Goal: Information Seeking & Learning: Learn about a topic

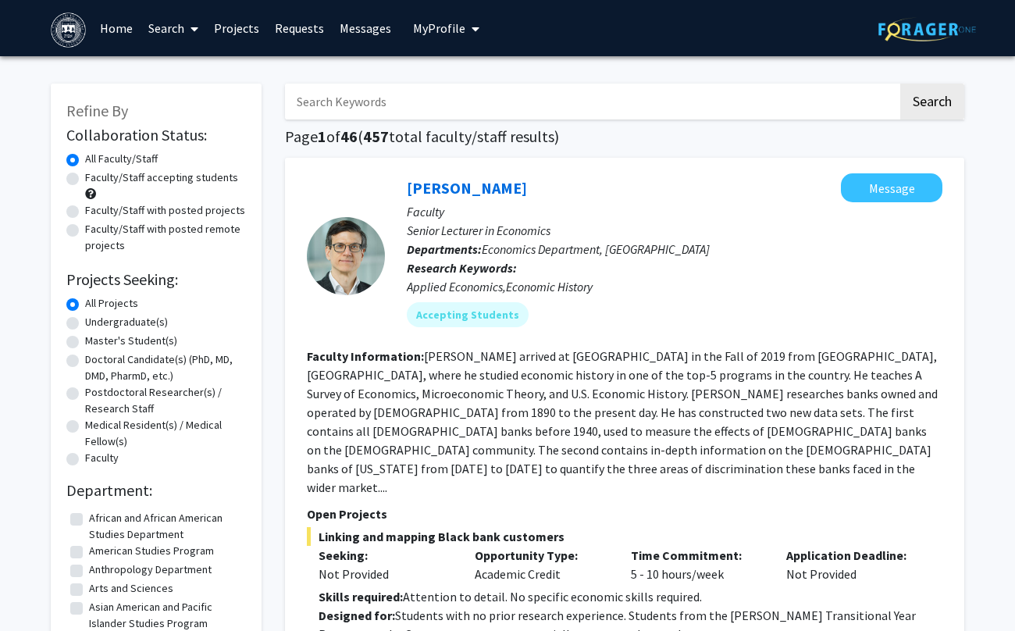
click at [129, 30] on link "Home" at bounding box center [116, 28] width 48 height 55
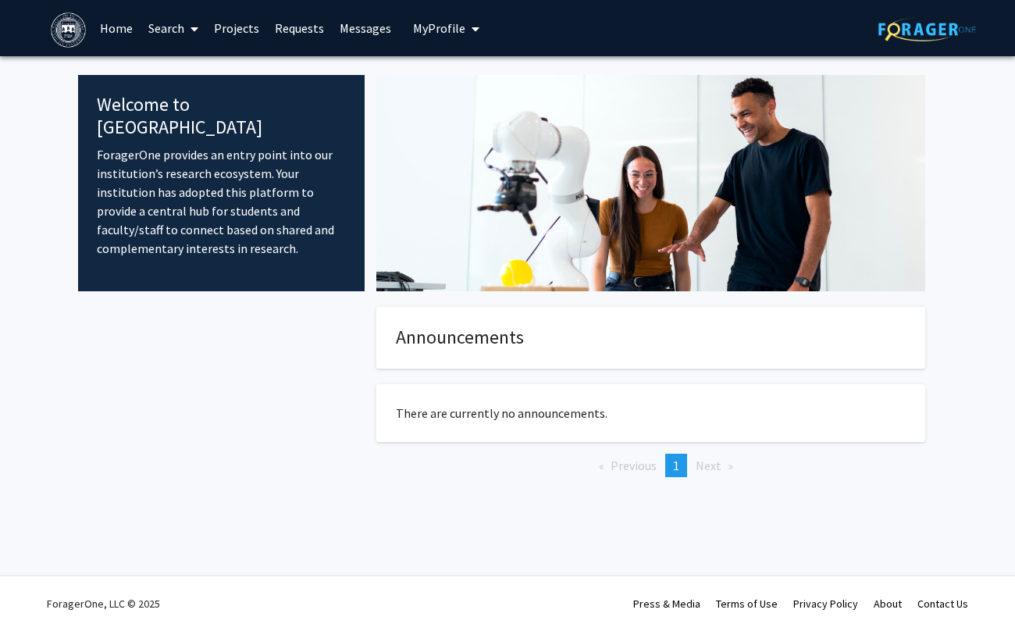
click at [172, 33] on link "Search" at bounding box center [174, 28] width 66 height 55
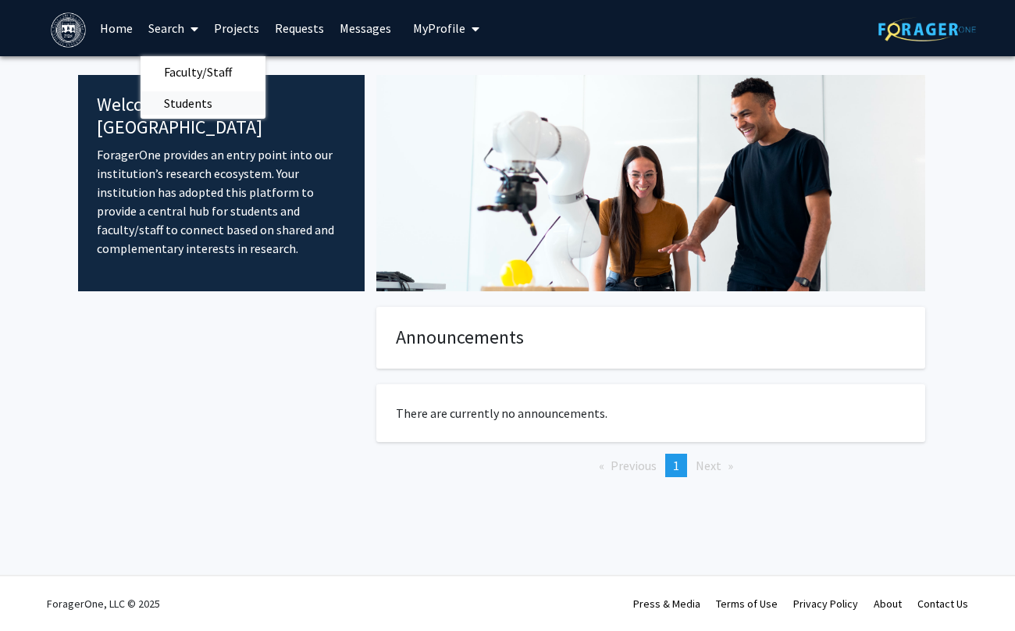
click at [206, 103] on span "Students" at bounding box center [188, 102] width 95 height 31
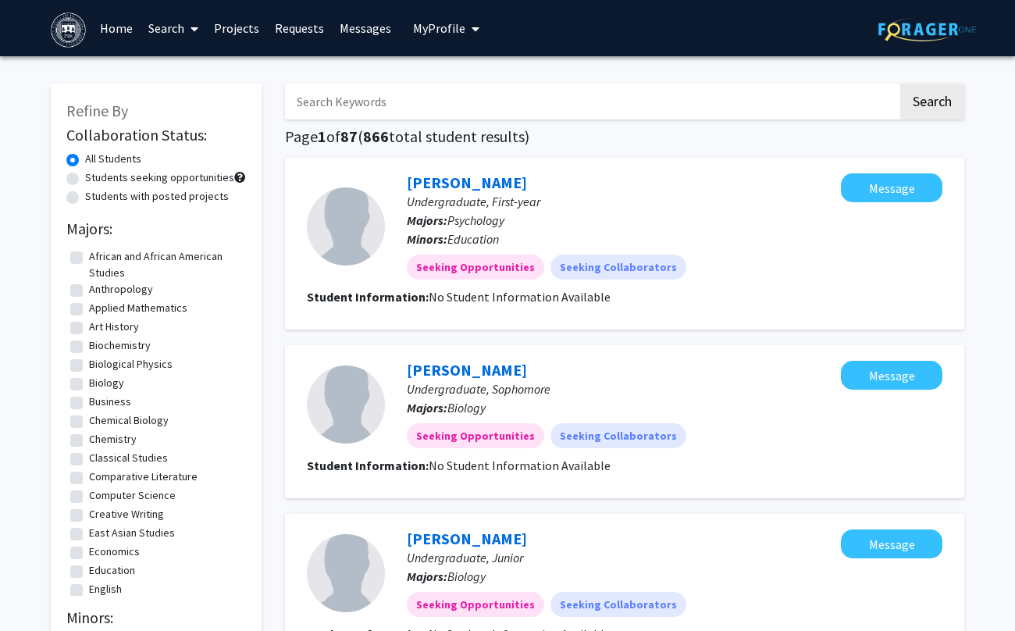
click at [89, 383] on label "Biology" at bounding box center [106, 383] width 35 height 16
click at [89, 383] on input "Biology" at bounding box center [94, 380] width 10 height 10
click at [89, 383] on label "Biology" at bounding box center [106, 383] width 35 height 16
click at [89, 383] on input "Biology" at bounding box center [94, 380] width 10 height 10
checkbox input "false"
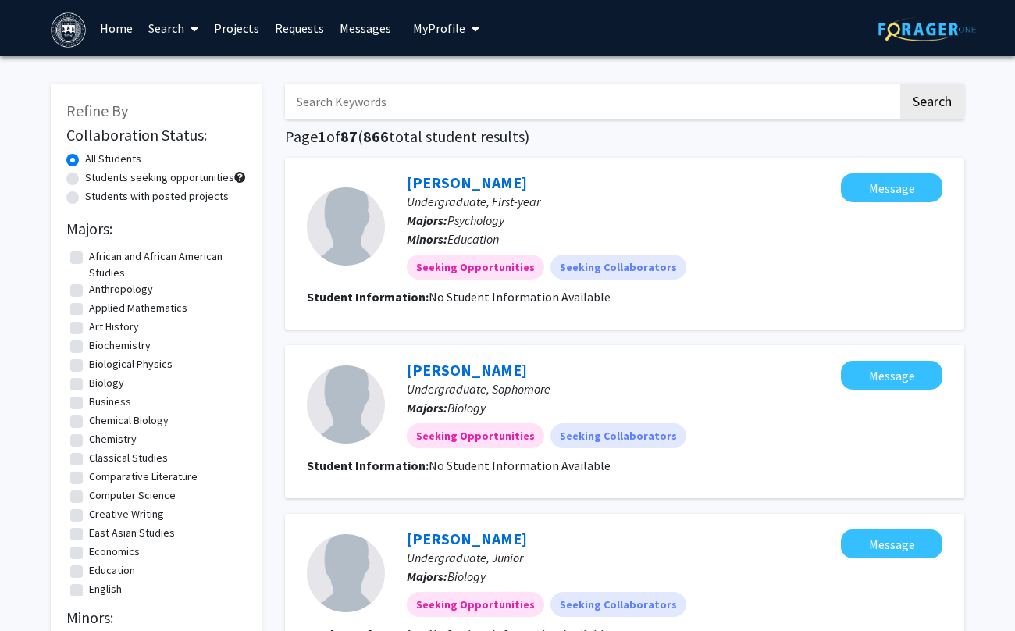
click at [89, 386] on label "Biology" at bounding box center [106, 383] width 35 height 16
click at [89, 385] on input "Biology" at bounding box center [94, 380] width 10 height 10
checkbox input "true"
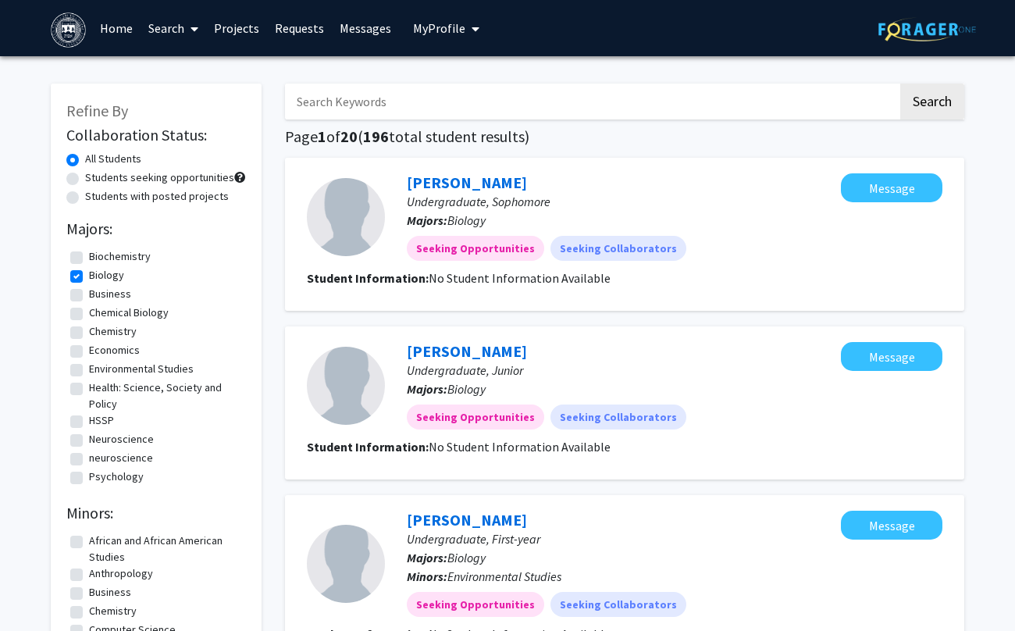
click at [533, 112] on input "Search Keywords" at bounding box center [591, 102] width 613 height 36
type input "[PERSON_NAME]"
click at [900, 84] on button "Search" at bounding box center [932, 102] width 64 height 36
checkbox input "false"
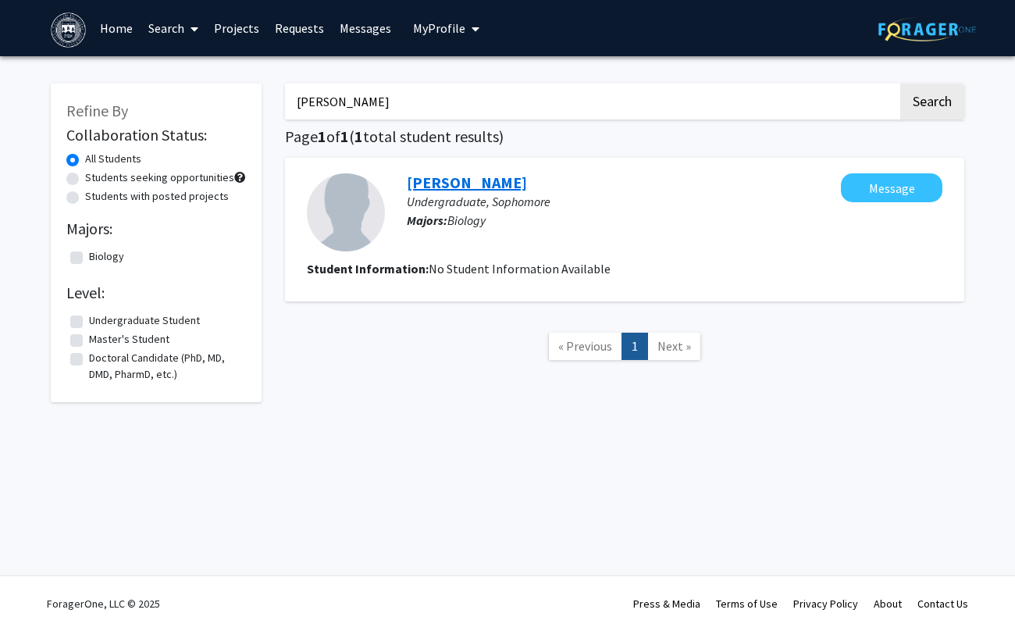
click at [481, 183] on link "[PERSON_NAME]" at bounding box center [467, 183] width 120 height 20
click at [89, 258] on label "Biology" at bounding box center [106, 256] width 35 height 16
click at [89, 258] on input "Biology" at bounding box center [94, 253] width 10 height 10
checkbox input "true"
drag, startPoint x: 338, startPoint y: 103, endPoint x: 277, endPoint y: 103, distance: 60.9
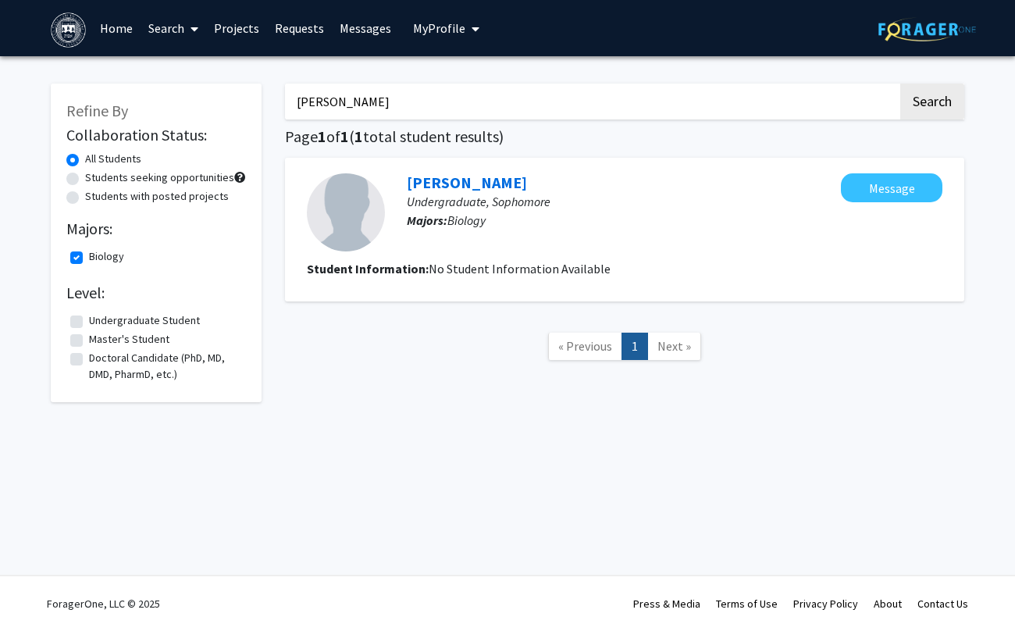
click at [280, 103] on div "[PERSON_NAME] Search Page 1 of 1 ( 1 total student results) [PERSON_NAME] Under…" at bounding box center [624, 235] width 703 height 334
click at [900, 84] on button "Search" at bounding box center [932, 102] width 64 height 36
checkbox input "false"
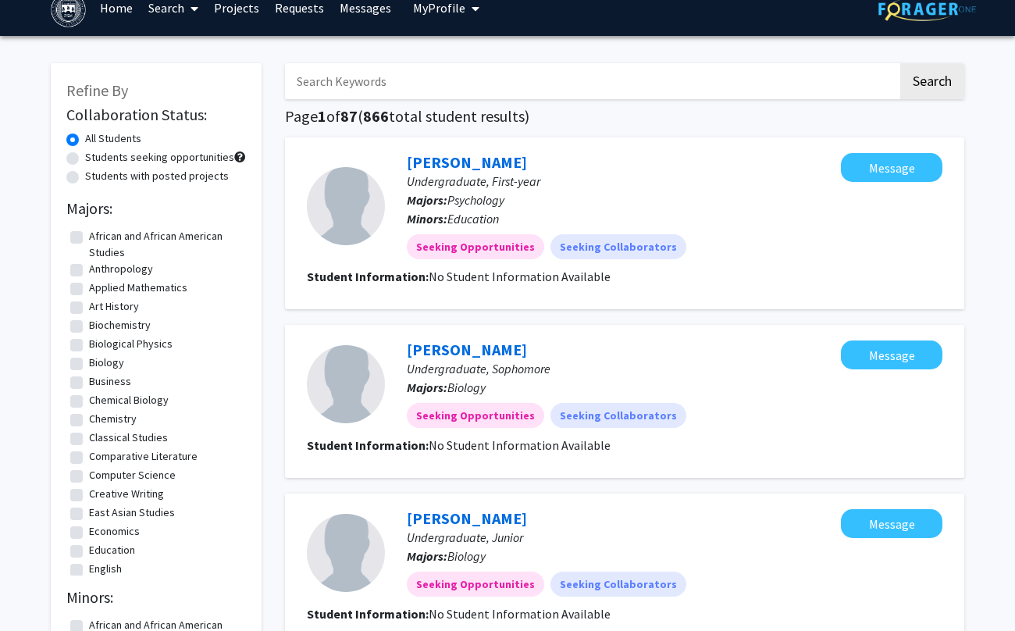
scroll to position [12, 0]
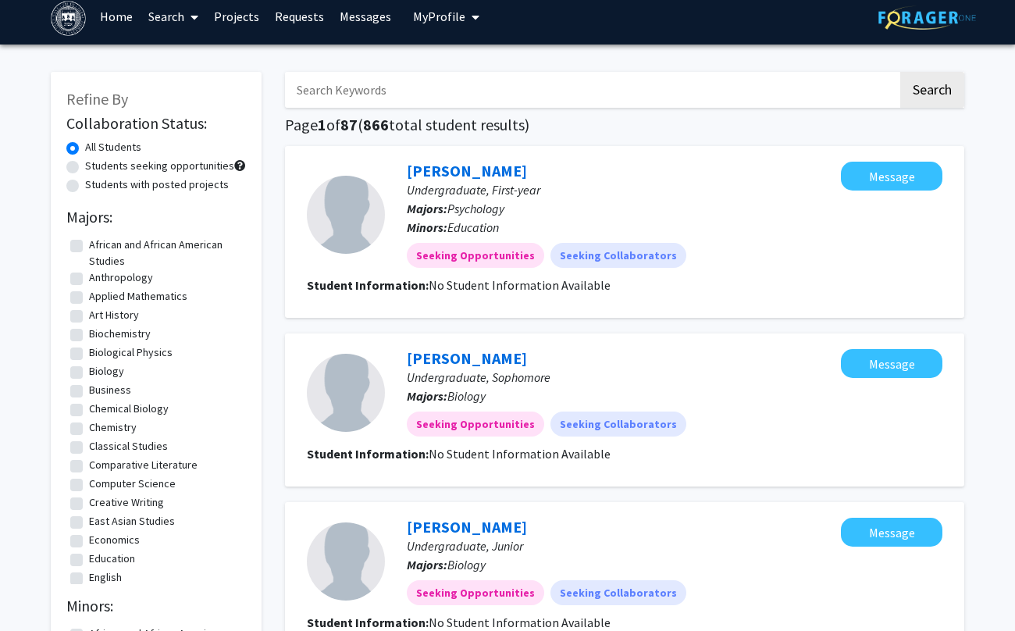
click at [84, 370] on fg-checkbox "Biology Biology" at bounding box center [156, 372] width 172 height 19
click at [89, 376] on label "Biology" at bounding box center [106, 371] width 35 height 16
click at [89, 373] on input "Biology" at bounding box center [94, 368] width 10 height 10
checkbox input "true"
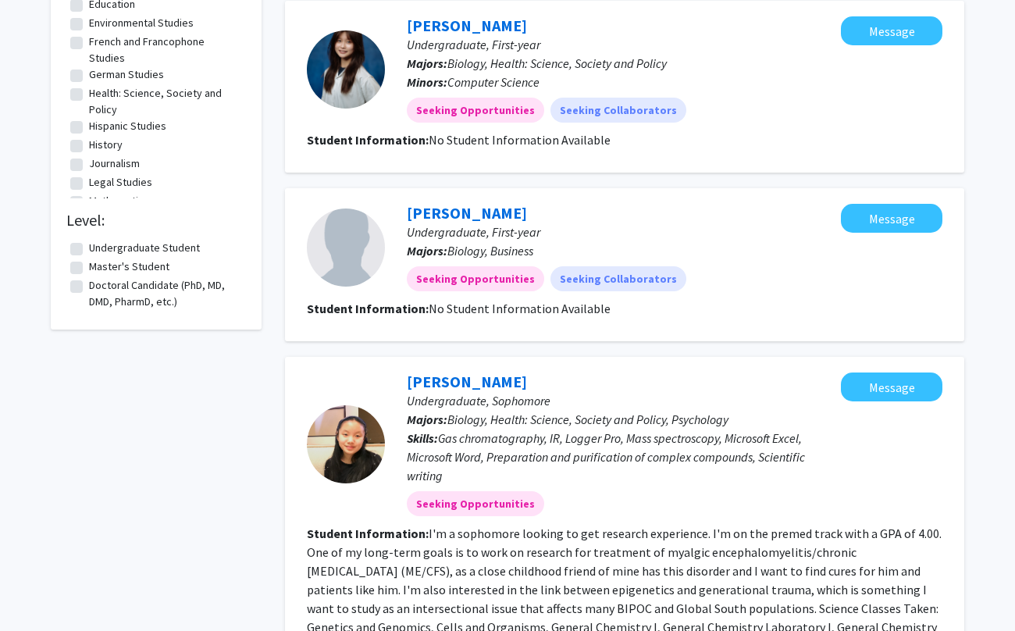
scroll to position [684, 0]
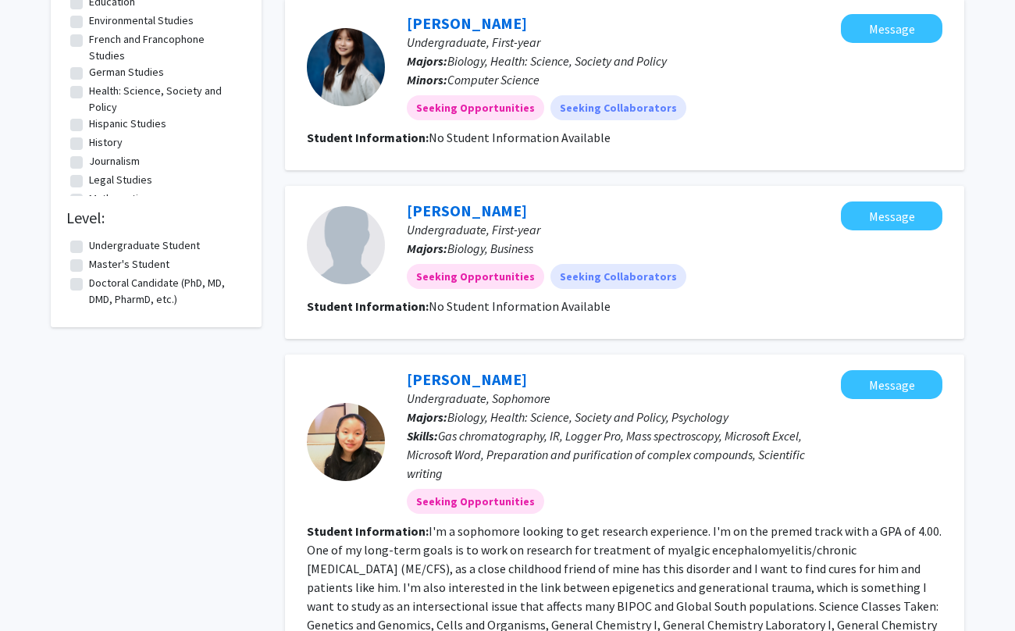
click at [89, 245] on label "Undergraduate Student" at bounding box center [144, 245] width 111 height 16
click at [89, 245] on input "Undergraduate Student" at bounding box center [94, 242] width 10 height 10
checkbox input "true"
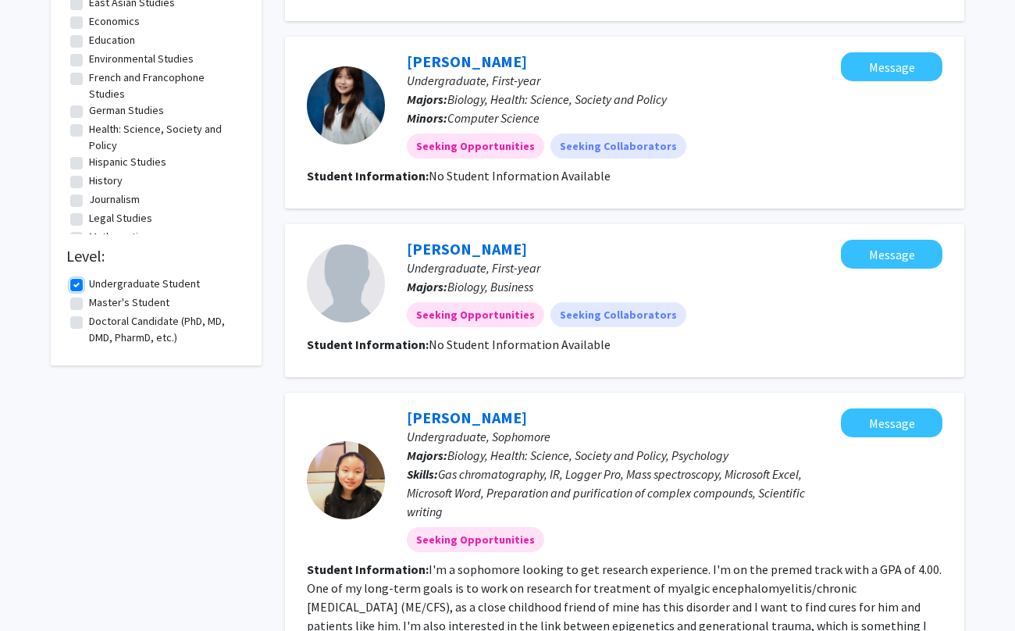
scroll to position [674, 0]
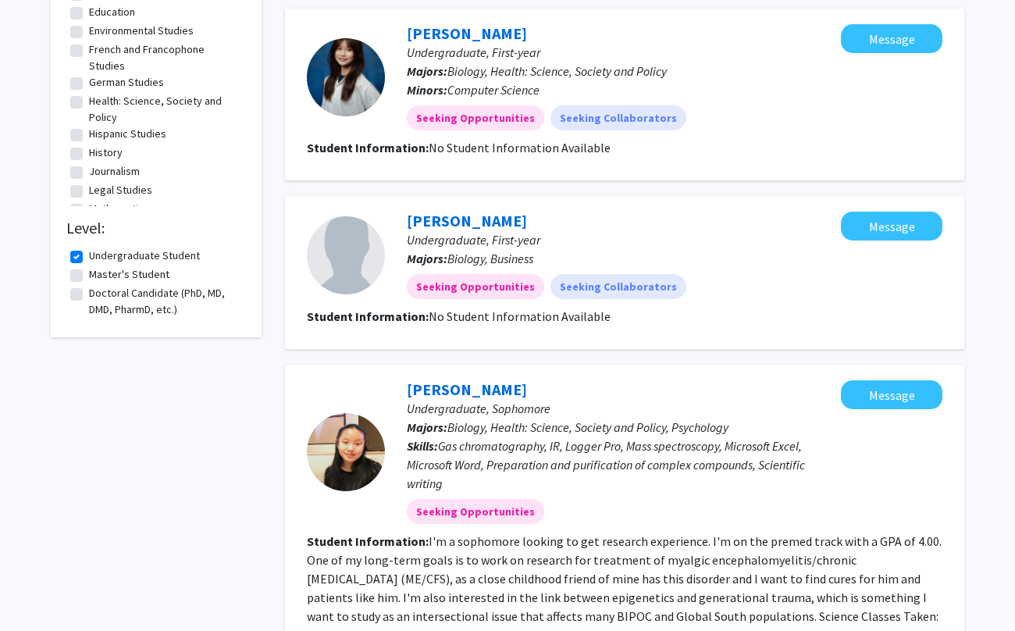
click at [89, 278] on label "Master's Student" at bounding box center [129, 274] width 80 height 16
click at [89, 276] on input "Master's Student" at bounding box center [94, 271] width 10 height 10
checkbox input "true"
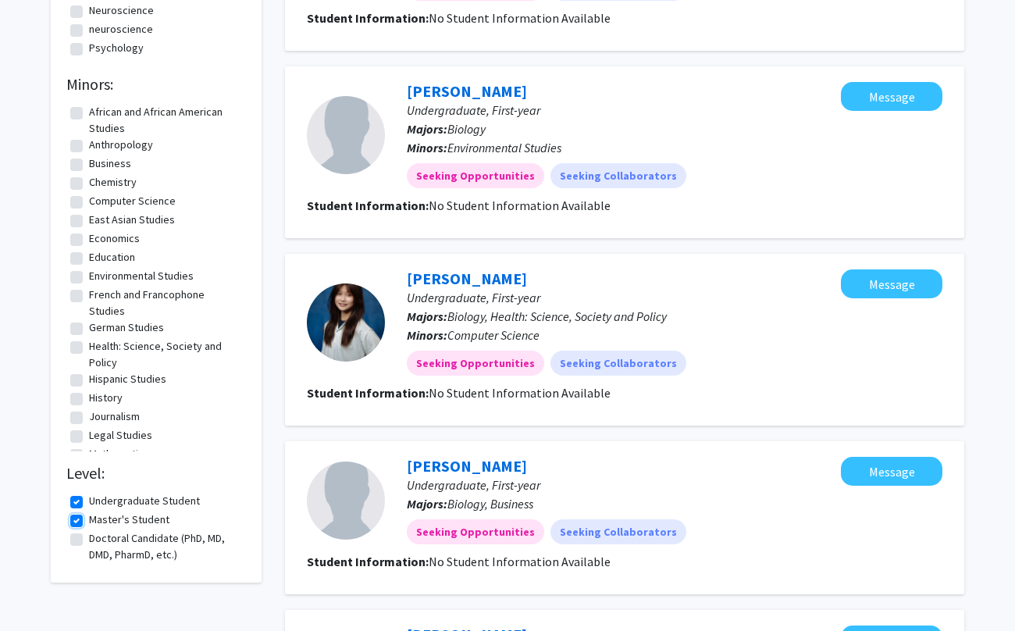
scroll to position [502, 0]
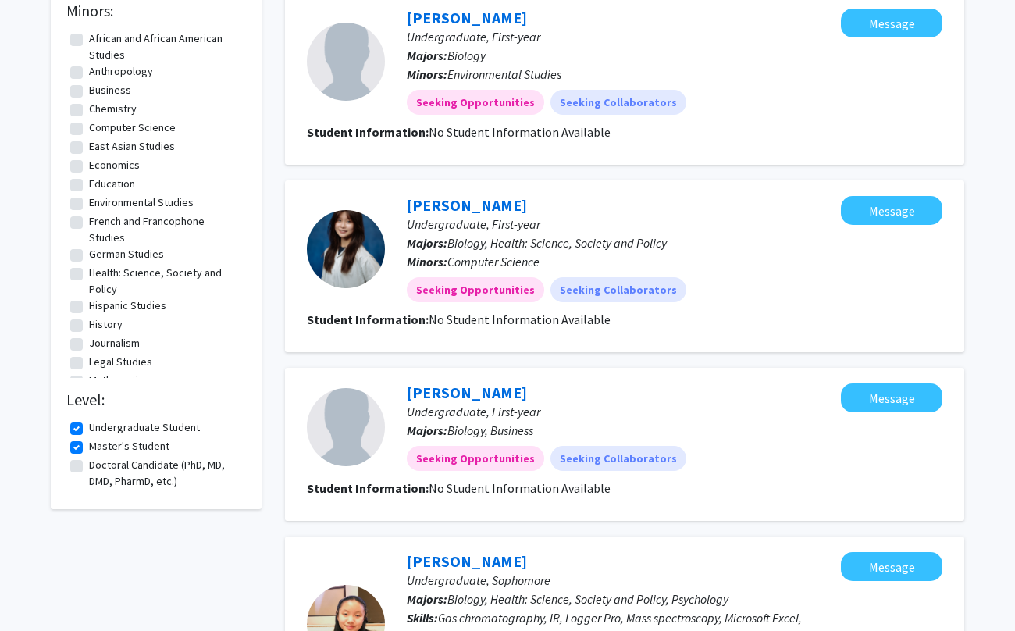
click at [89, 430] on label "Undergraduate Student" at bounding box center [144, 427] width 111 height 16
click at [89, 429] on input "Undergraduate Student" at bounding box center [94, 424] width 10 height 10
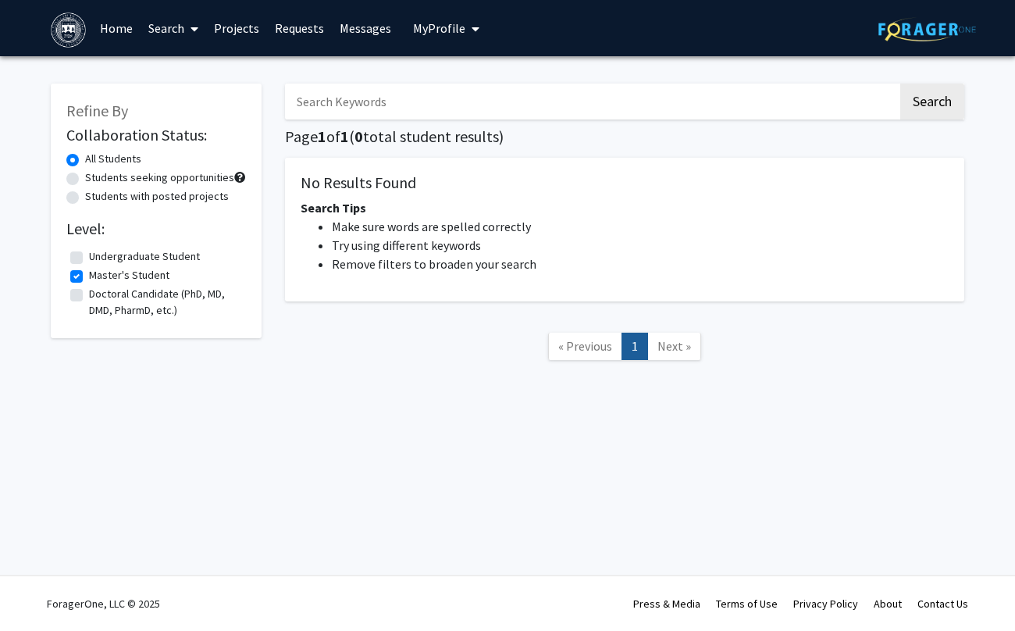
click at [89, 258] on label "Undergraduate Student" at bounding box center [144, 256] width 111 height 16
click at [89, 258] on input "Undergraduate Student" at bounding box center [94, 253] width 10 height 10
checkbox input "true"
click at [89, 276] on label "Master's Student" at bounding box center [129, 275] width 80 height 16
click at [89, 276] on input "Master's Student" at bounding box center [94, 272] width 10 height 10
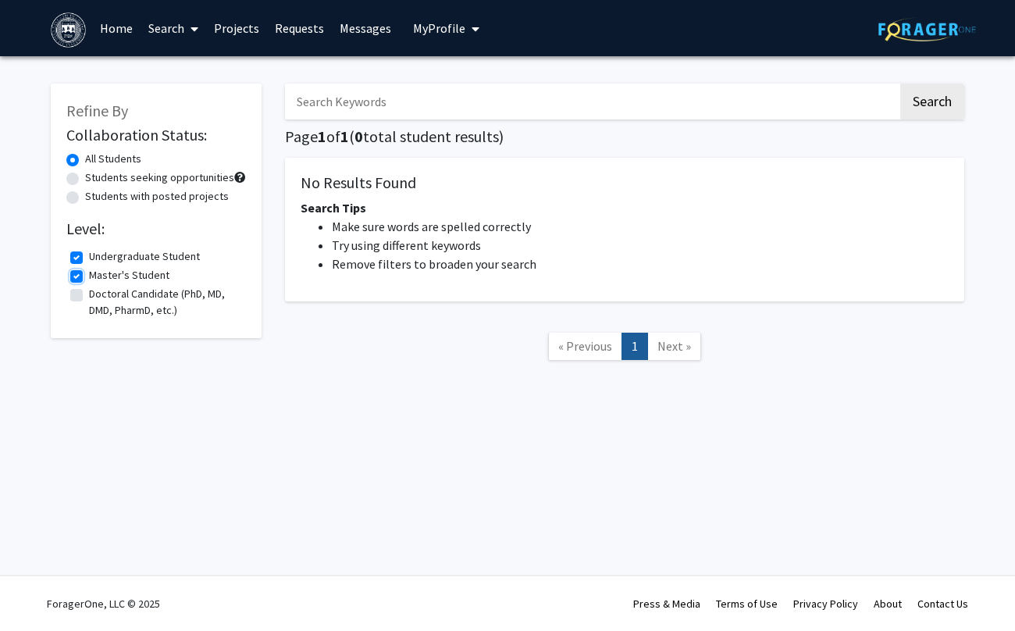
checkbox input "false"
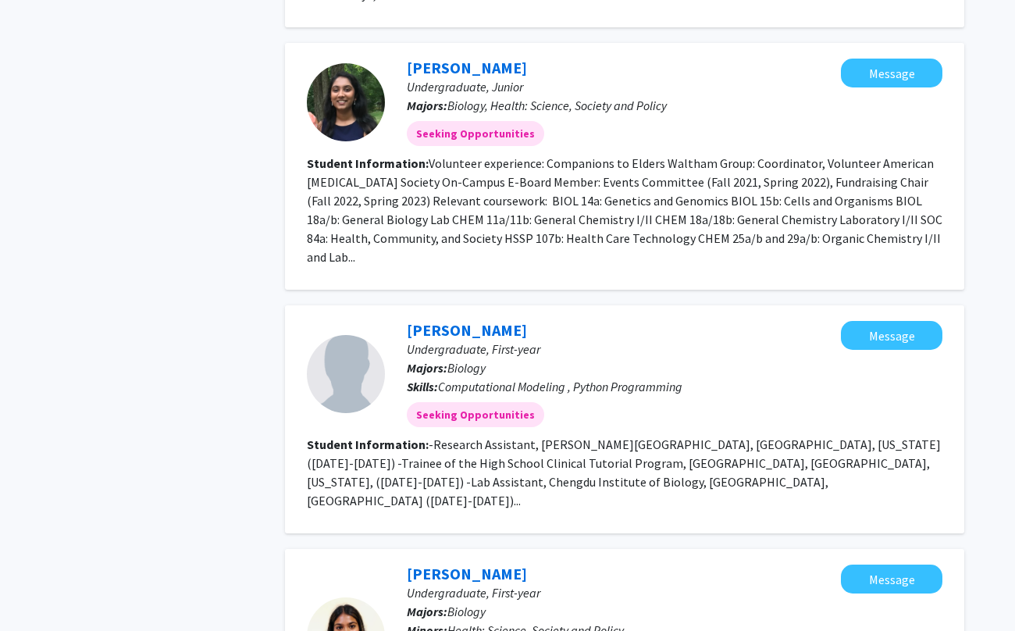
scroll to position [1351, 0]
click at [465, 340] on p "Undergraduate, First-year" at bounding box center [624, 349] width 434 height 19
click at [461, 321] on link "[PERSON_NAME]" at bounding box center [467, 331] width 120 height 20
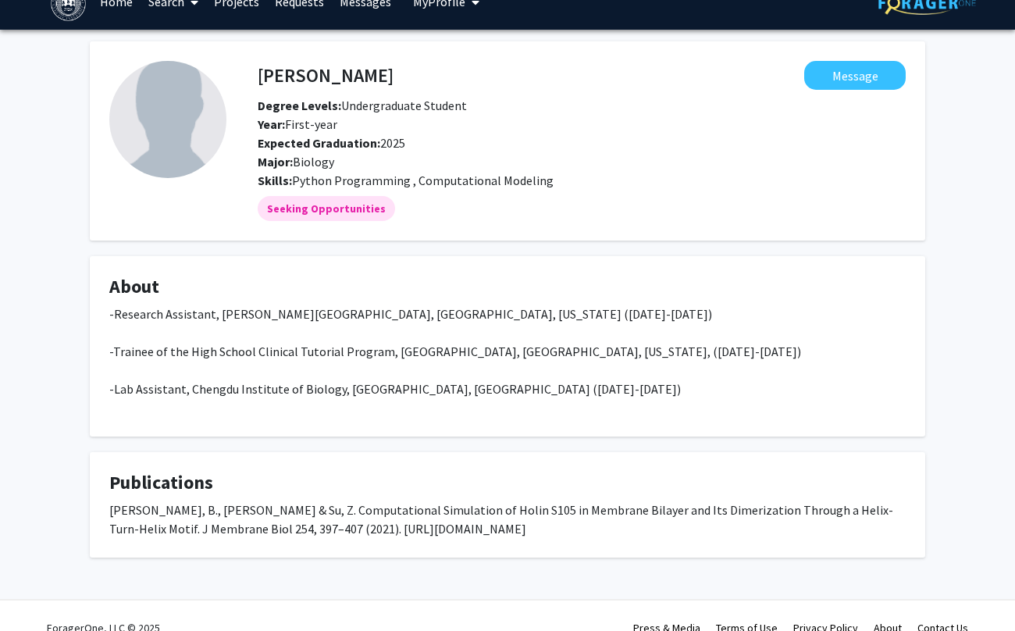
scroll to position [51, 0]
